Goal: Answer question/provide support

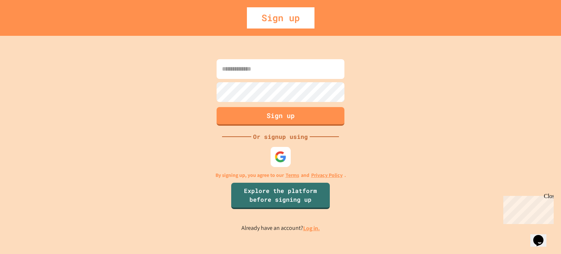
click at [277, 154] on img at bounding box center [281, 156] width 12 height 12
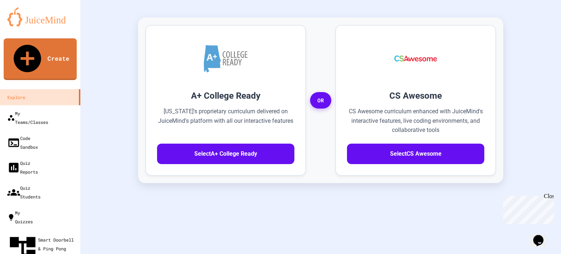
scroll to position [208, 0]
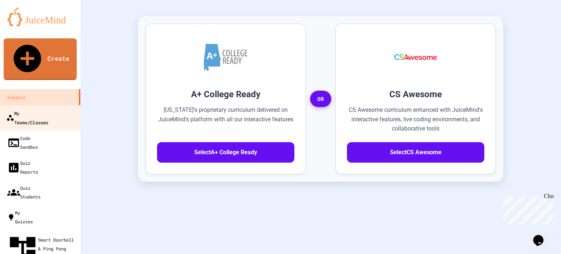
click at [45, 108] on div "My Teams/Classes" at bounding box center [27, 117] width 42 height 18
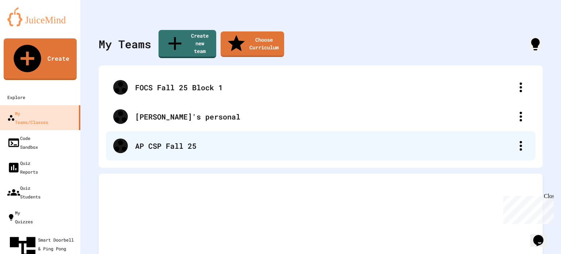
click at [149, 140] on div "AP CSP Fall 25" at bounding box center [324, 145] width 378 height 11
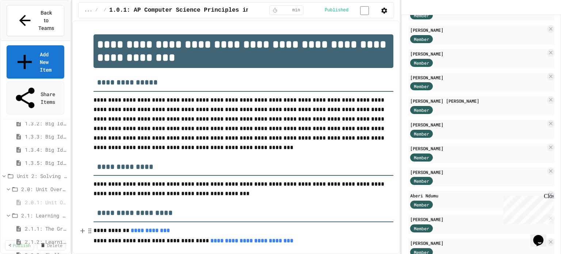
scroll to position [156, 0]
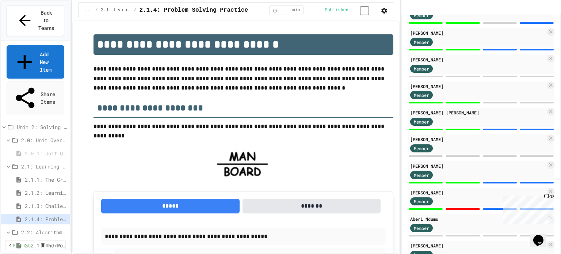
scroll to position [214, 0]
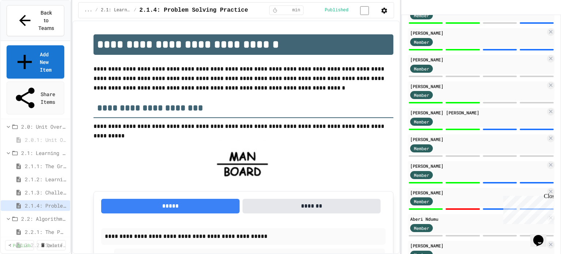
click at [48, 228] on span "2.2.1: The Power of Algorithms" at bounding box center [44, 232] width 39 height 8
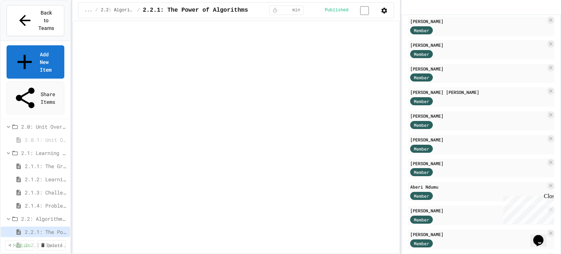
scroll to position [149, 0]
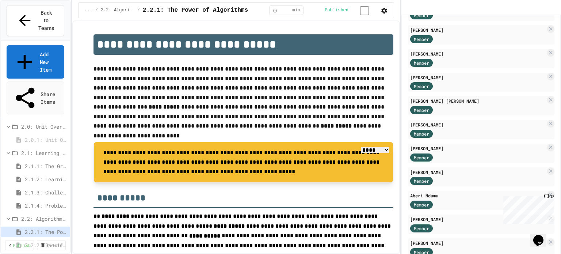
click at [253, 160] on p "**********" at bounding box center [245, 162] width 284 height 28
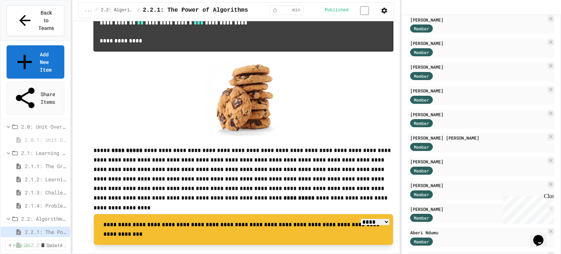
scroll to position [982, 0]
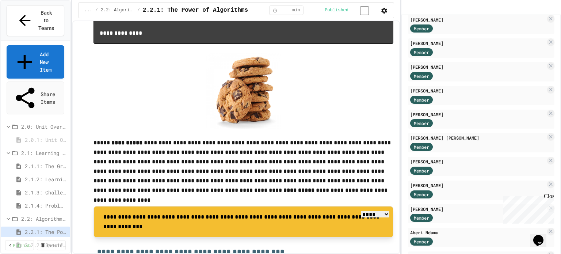
click at [47, 201] on span "2.1.4: Problem Solving Practice" at bounding box center [44, 205] width 39 height 8
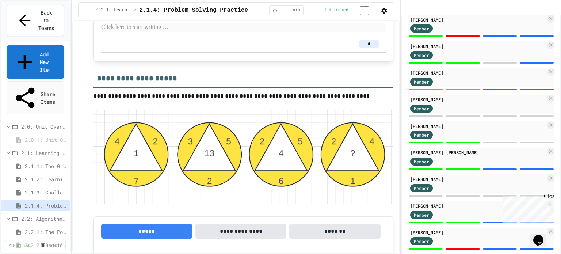
scroll to position [1326, 0]
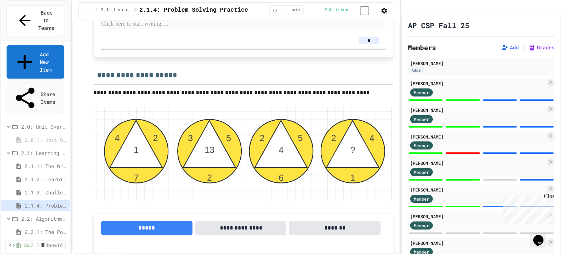
scroll to position [0, 0]
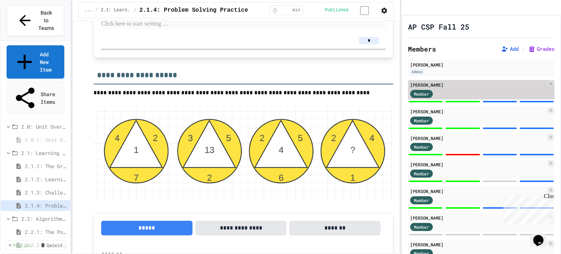
click at [434, 88] on div "[PERSON_NAME]" at bounding box center [477, 84] width 135 height 7
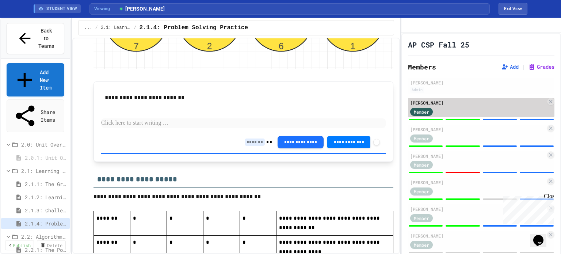
scroll to position [1141, 0]
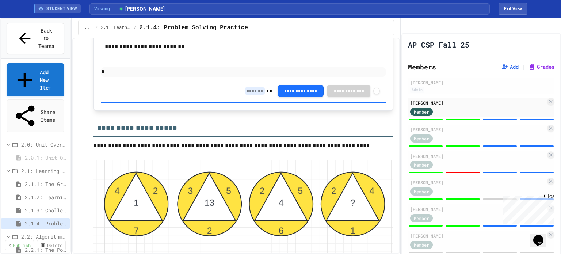
click at [495, 120] on div at bounding box center [500, 119] width 34 height 1
click at [457, 120] on div at bounding box center [462, 119] width 34 height 1
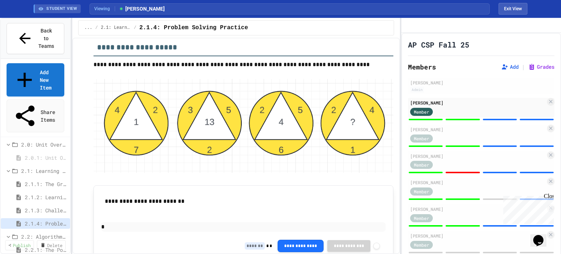
scroll to position [1222, 0]
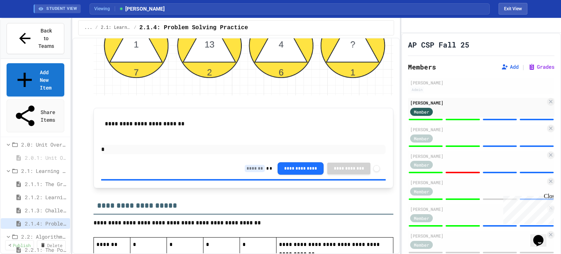
scroll to position [1305, 0]
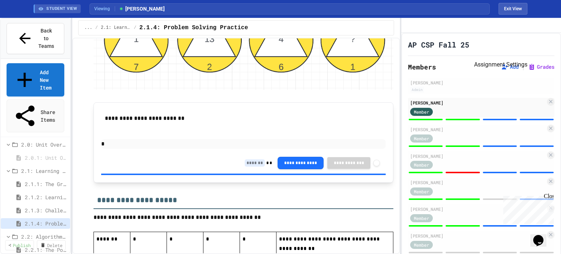
click at [483, 52] on icon "Assignment Settings" at bounding box center [479, 48] width 7 height 7
click at [511, 9] on button "Exit View" at bounding box center [512, 9] width 29 height 12
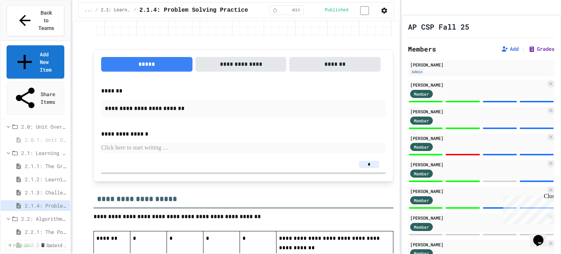
click at [528, 53] on button "Grades" at bounding box center [541, 48] width 26 height 7
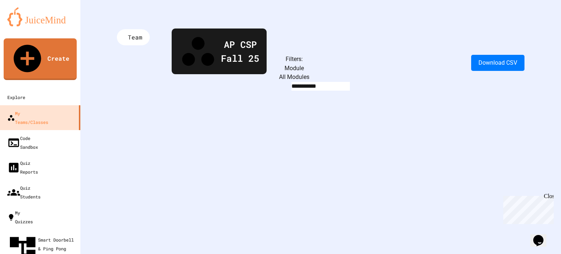
drag, startPoint x: 555, startPoint y: 80, endPoint x: 531, endPoint y: 50, distance: 37.7
click at [531, 50] on div "**********" at bounding box center [320, 127] width 480 height 254
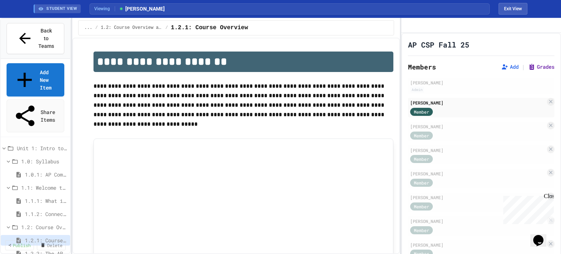
click at [533, 70] on button "Grades" at bounding box center [541, 66] width 26 height 7
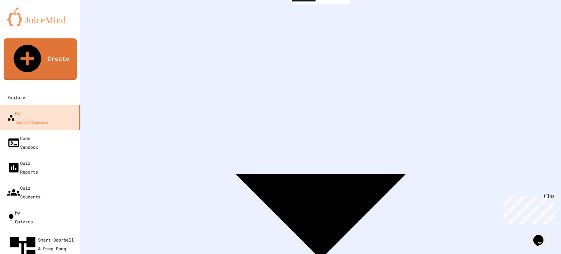
scroll to position [85, 0]
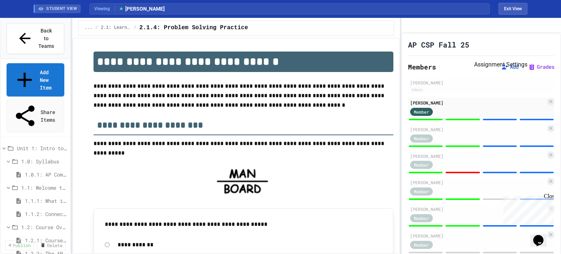
click at [475, 45] on icon "Assignment Settings" at bounding box center [475, 45] width 0 height 0
